Goal: Navigation & Orientation: Find specific page/section

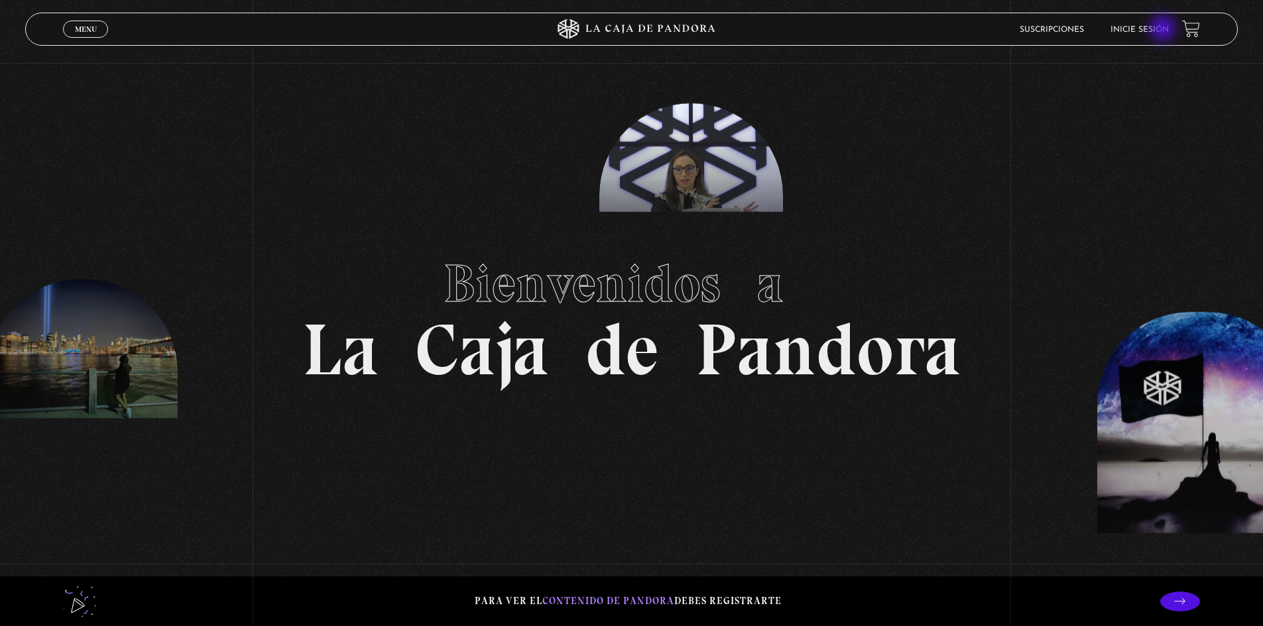
click at [1162, 29] on link "Inicie sesión" at bounding box center [1139, 30] width 58 height 8
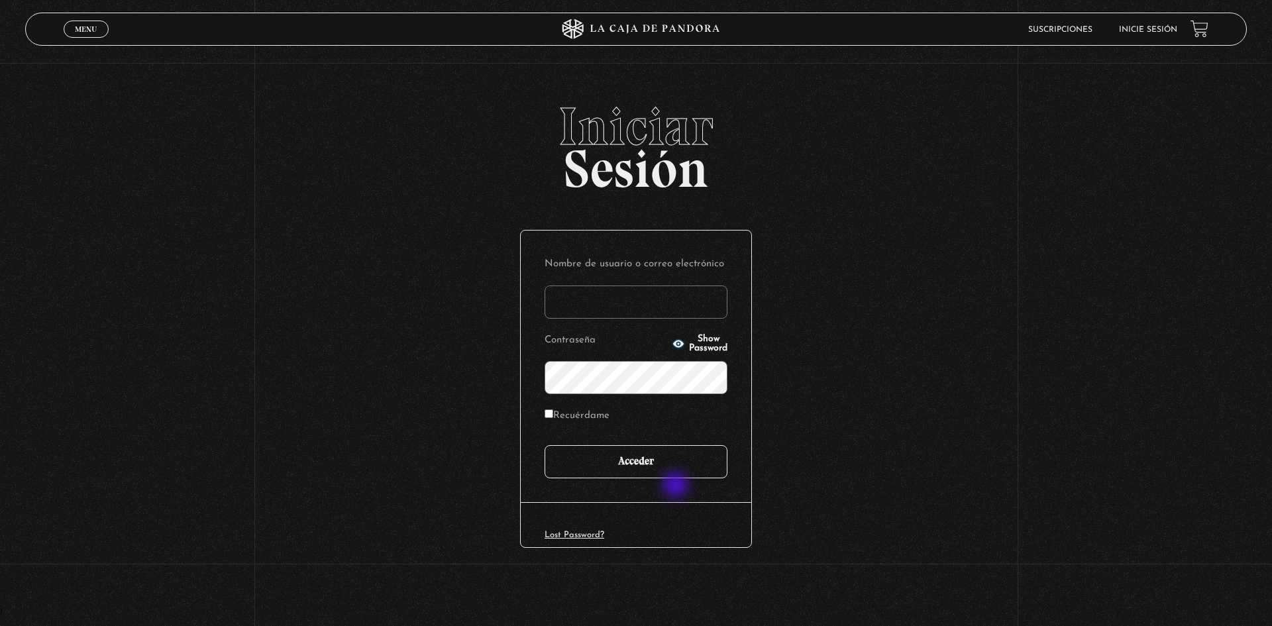
type input "[EMAIL_ADDRESS][DOMAIN_NAME]"
click at [690, 466] on input "Acceder" at bounding box center [636, 461] width 183 height 33
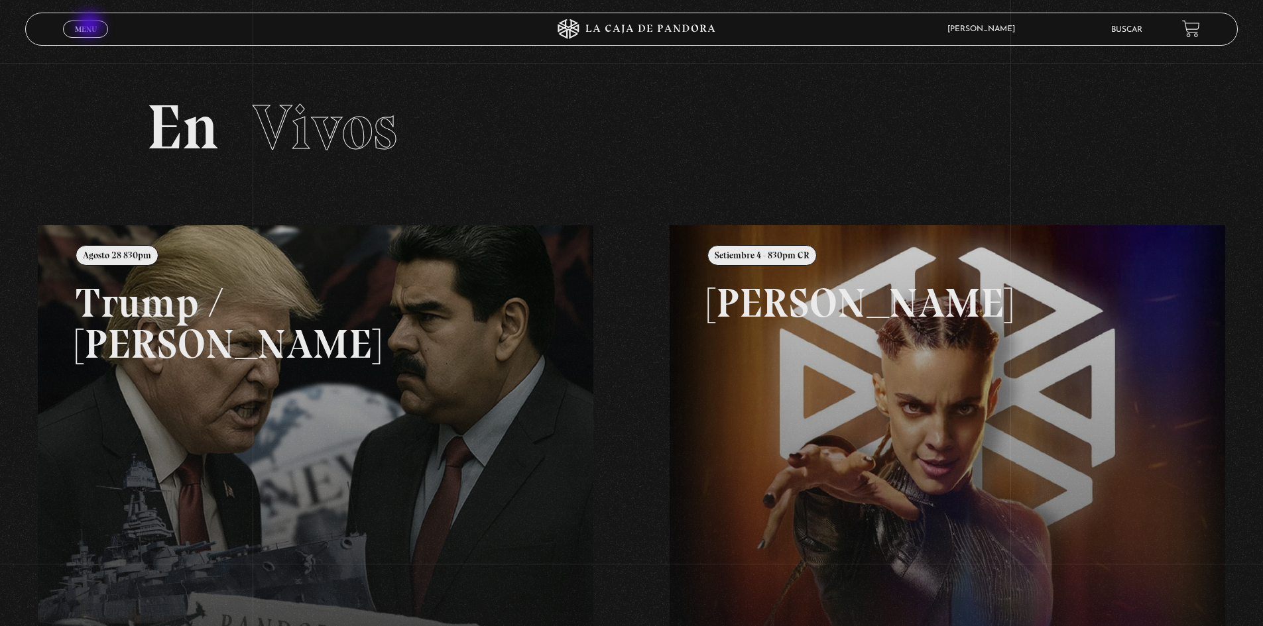
click at [91, 26] on span "Menu" at bounding box center [86, 29] width 22 height 8
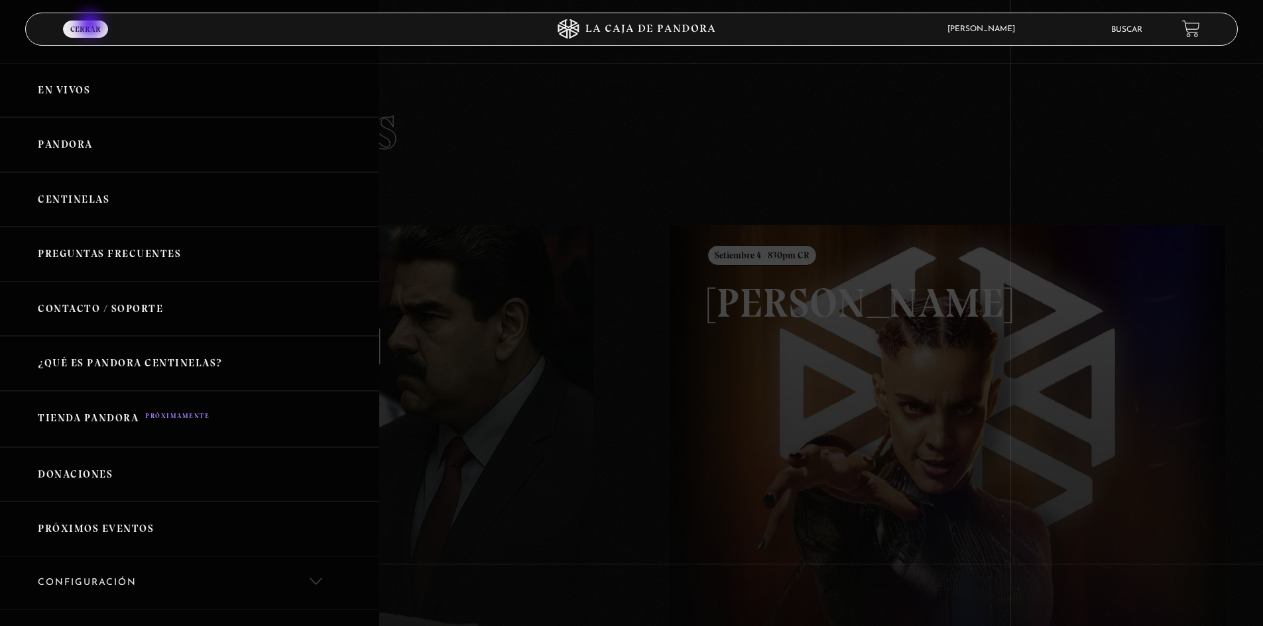
click at [91, 26] on span "Cerrar" at bounding box center [85, 29] width 30 height 8
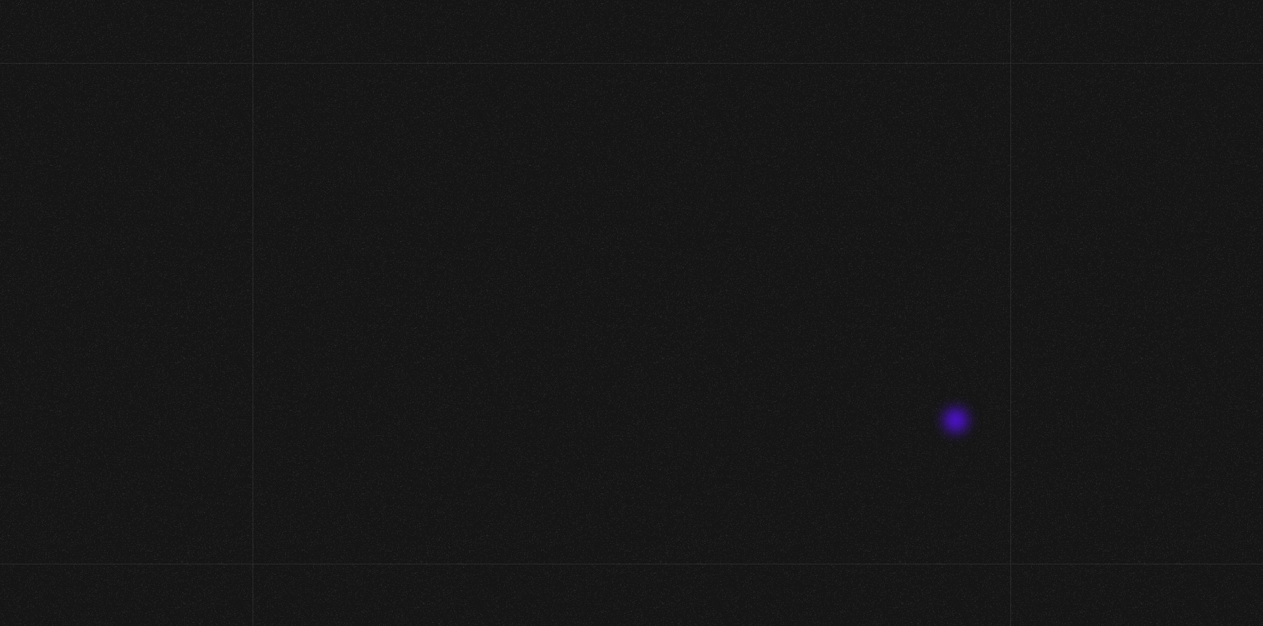
scroll to position [66, 0]
